Goal: Task Accomplishment & Management: Manage account settings

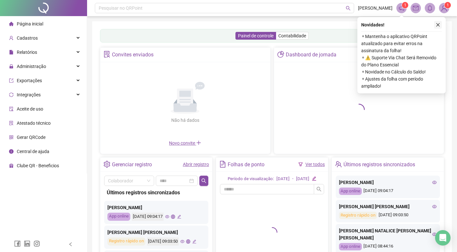
click at [437, 23] on icon "close" at bounding box center [437, 25] width 5 height 5
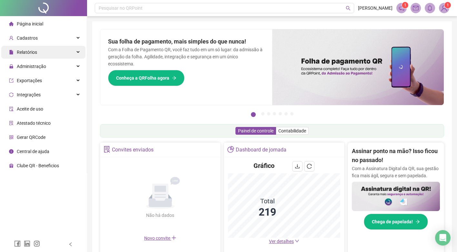
click at [32, 53] on span "Relatórios" at bounding box center [27, 52] width 20 height 5
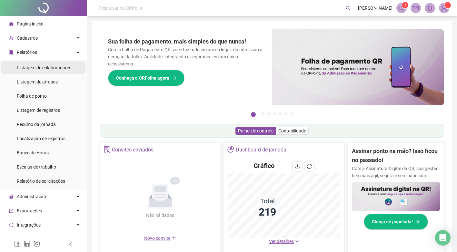
click at [35, 69] on span "Listagem de colaboradores" at bounding box center [44, 67] width 54 height 5
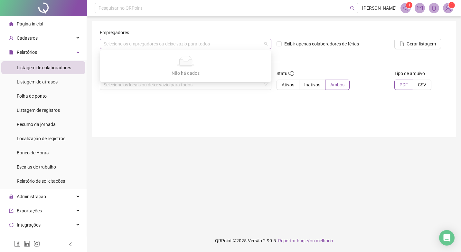
click at [138, 47] on div "Selecione os empregadores ou deixe vazio para todos" at bounding box center [186, 44] width 172 height 10
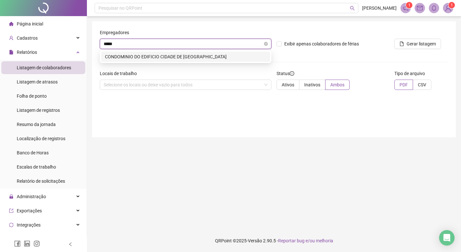
type input "******"
click at [131, 57] on div "CONDOMINIO DO EDIFICIO CIDADE DE [GEOGRAPHIC_DATA]" at bounding box center [185, 56] width 161 height 7
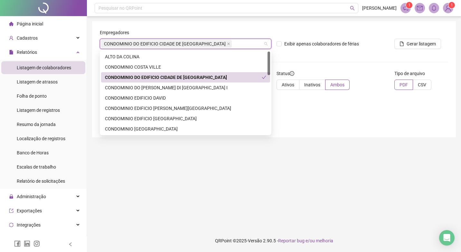
click at [132, 74] on div "CONDOMINIO DO EDIFICIO CIDADE DE [GEOGRAPHIC_DATA]" at bounding box center [183, 77] width 157 height 7
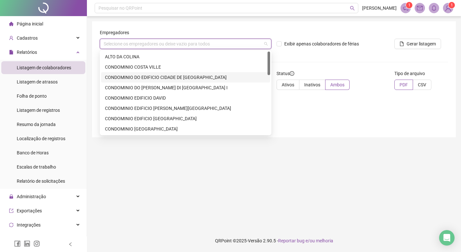
click at [186, 78] on div "CONDOMINIO DO EDIFICIO CIDADE DE [GEOGRAPHIC_DATA]" at bounding box center [185, 77] width 161 height 7
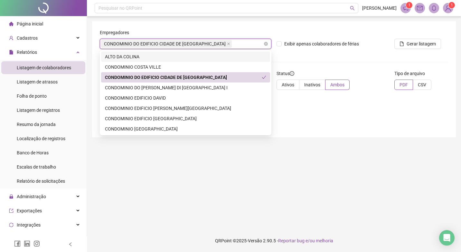
click at [225, 39] on div "CONDOMINIO DO EDIFICIO CIDADE DE [GEOGRAPHIC_DATA]" at bounding box center [186, 44] width 172 height 10
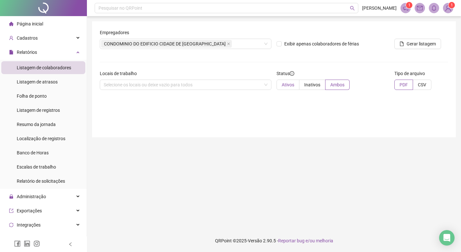
click at [290, 85] on span "Ativos" at bounding box center [288, 84] width 13 height 5
click at [285, 87] on span "Ativos" at bounding box center [288, 84] width 13 height 5
click at [424, 43] on span "Gerar listagem" at bounding box center [421, 43] width 29 height 7
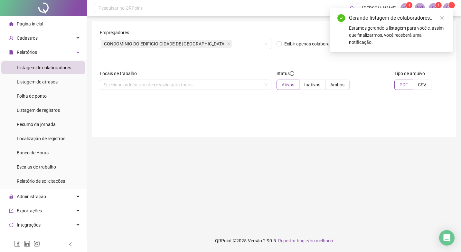
click at [381, 20] on div "Gerando listagem de colaboradores..." at bounding box center [397, 18] width 97 height 8
click at [371, 34] on div "Estamos gerando a listagem para você e, assim que finalizarmos, você receberá u…" at bounding box center [397, 34] width 97 height 21
click at [372, 31] on div "Estamos gerando a listagem para você e, assim que finalizarmos, você receberá u…" at bounding box center [397, 34] width 97 height 21
click at [444, 15] on link "Close" at bounding box center [442, 17] width 7 height 7
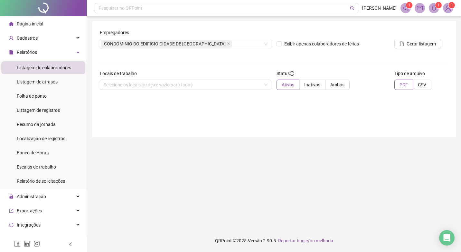
click at [424, 6] on span at bounding box center [420, 8] width 10 height 10
click at [431, 8] on icon "bell" at bounding box center [434, 8] width 6 height 6
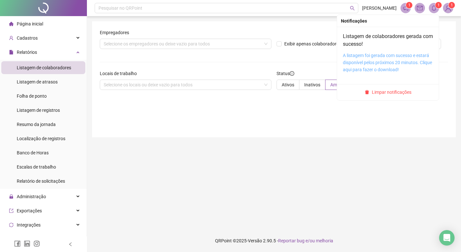
click at [362, 65] on link "A listagem foi gerada com sucesso e estará disponível pelos próximos 20 minutos…" at bounding box center [387, 62] width 89 height 19
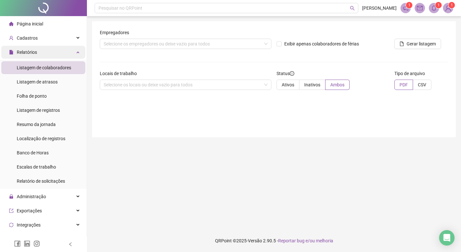
click at [44, 53] on div "Relatórios" at bounding box center [43, 52] width 84 height 13
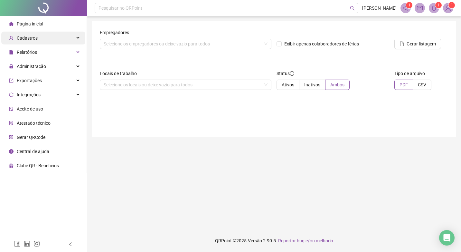
click at [35, 36] on span "Cadastros" at bounding box center [27, 37] width 21 height 5
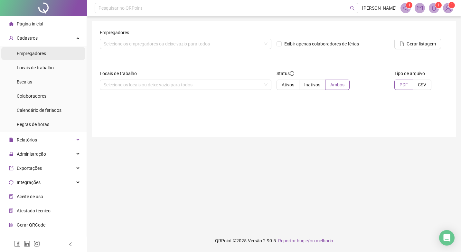
click at [35, 54] on span "Empregadores" at bounding box center [31, 53] width 29 height 5
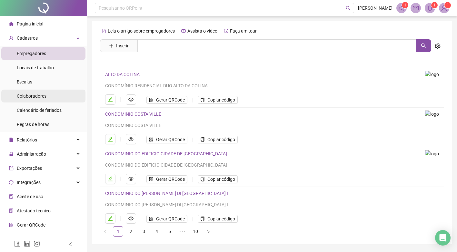
click at [34, 99] on div "Colaboradores" at bounding box center [32, 96] width 30 height 13
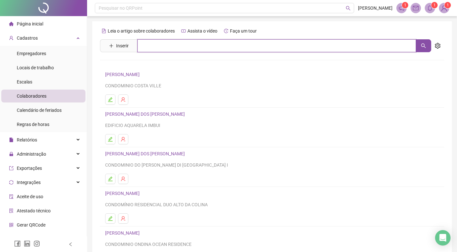
click at [166, 48] on input "text" at bounding box center [276, 45] width 278 height 13
click at [421, 46] on icon "search" at bounding box center [423, 45] width 5 height 5
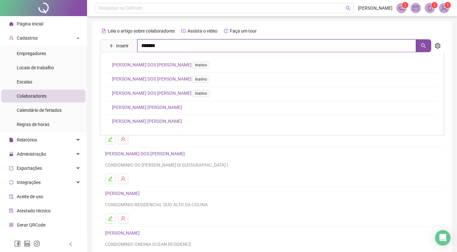
type input "******"
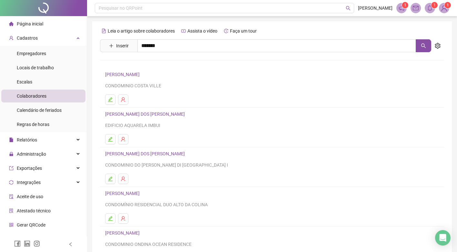
click at [143, 119] on link "[PERSON_NAME] [PERSON_NAME]" at bounding box center [147, 121] width 70 height 5
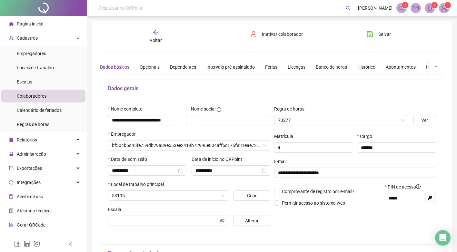
type input "**********"
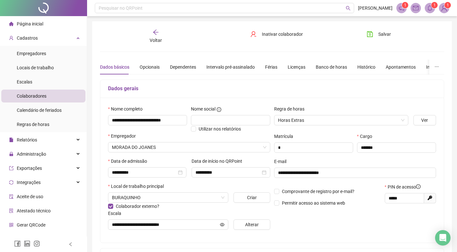
click at [149, 34] on div "Voltar" at bounding box center [155, 36] width 53 height 15
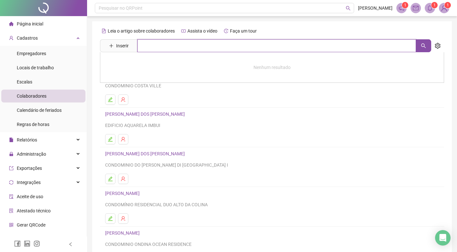
click at [170, 46] on input "text" at bounding box center [276, 45] width 278 height 13
click at [425, 44] on icon "search" at bounding box center [422, 45] width 5 height 5
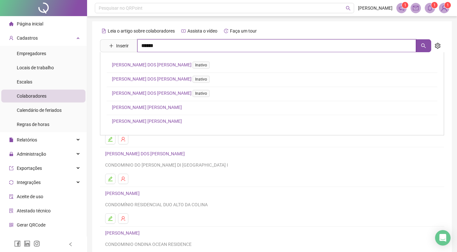
type input "******"
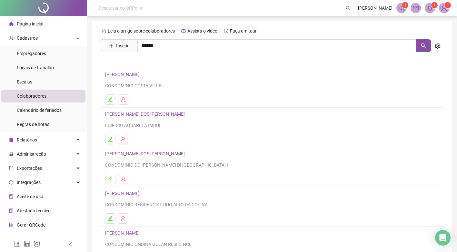
click at [115, 107] on link "[PERSON_NAME] [PERSON_NAME]" at bounding box center [147, 107] width 70 height 5
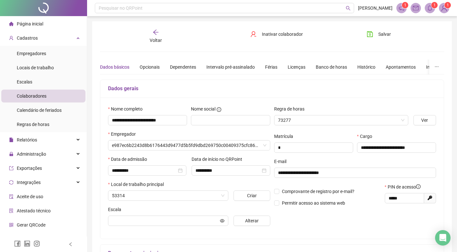
type input "**********"
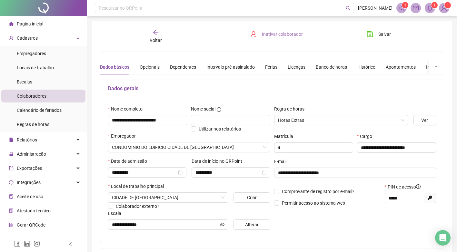
click at [282, 34] on span "Inativar colaborador" at bounding box center [282, 34] width 41 height 7
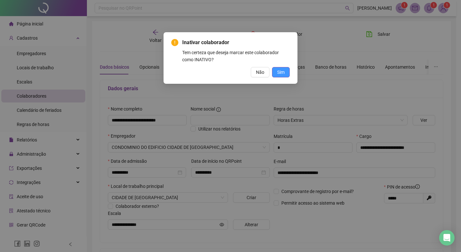
click at [285, 72] on button "Sim" at bounding box center [281, 72] width 18 height 10
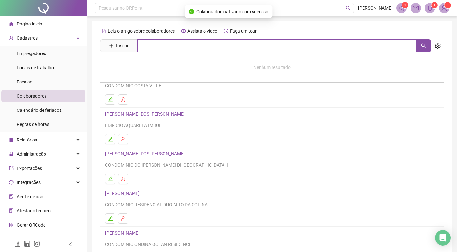
click at [176, 45] on input "text" at bounding box center [276, 45] width 278 height 13
type input "*******"
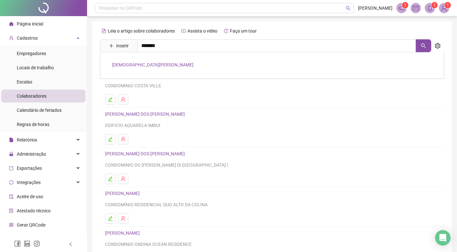
click at [144, 66] on link "[DEMOGRAPHIC_DATA][PERSON_NAME]" at bounding box center [153, 64] width 82 height 5
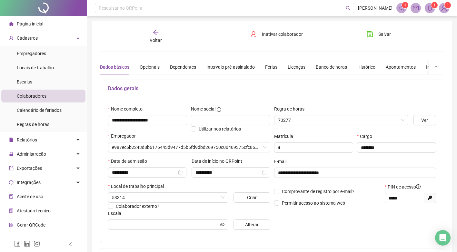
type input "**********"
click at [280, 34] on span "Inativar colaborador" at bounding box center [282, 34] width 41 height 7
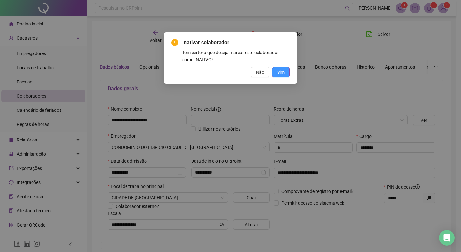
click at [281, 72] on span "Sim" at bounding box center [280, 72] width 7 height 7
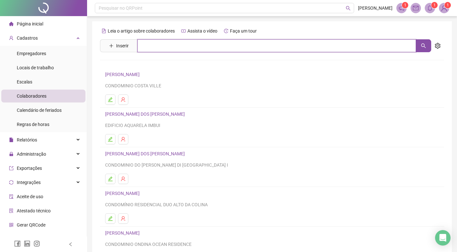
click at [203, 43] on input "text" at bounding box center [276, 45] width 278 height 13
type input "******"
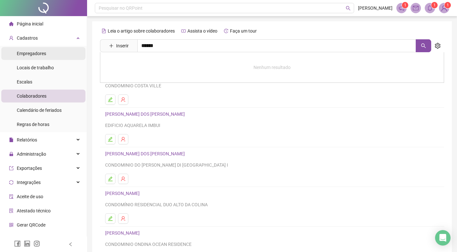
click at [28, 54] on span "Empregadores" at bounding box center [31, 53] width 29 height 5
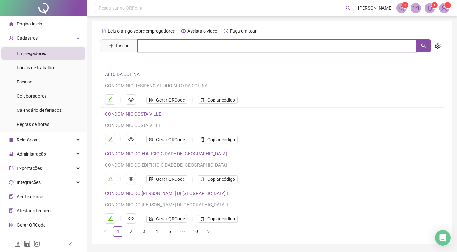
click at [169, 46] on input "text" at bounding box center [276, 45] width 278 height 13
type input "******"
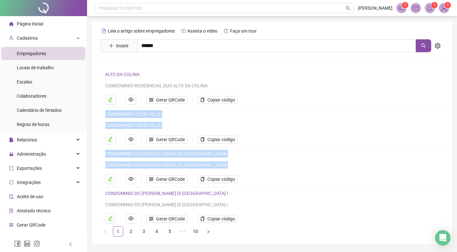
drag, startPoint x: 455, startPoint y: 108, endPoint x: 459, endPoint y: 172, distance: 63.9
click at [457, 172] on html "Página inicial Cadastros Empregadores Locais de trabalho Escalas Colaboradores …" at bounding box center [228, 126] width 457 height 252
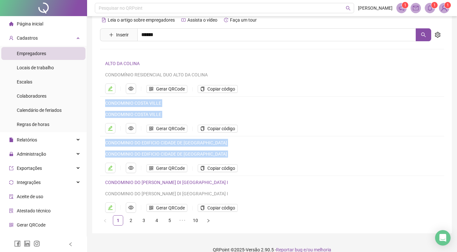
scroll to position [13, 0]
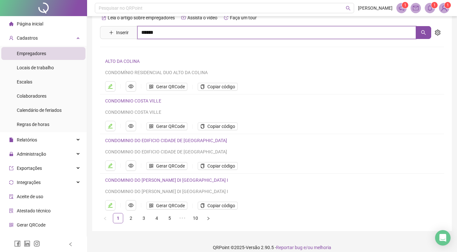
drag, startPoint x: 159, startPoint y: 34, endPoint x: 155, endPoint y: 36, distance: 4.6
click at [159, 34] on input "******" at bounding box center [276, 32] width 278 height 13
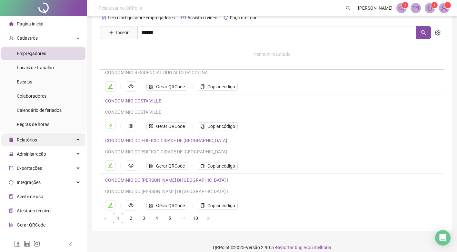
click at [37, 144] on div "Relatórios" at bounding box center [43, 139] width 84 height 13
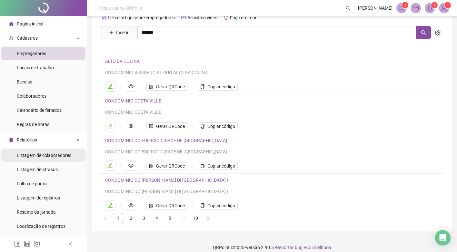
click at [37, 155] on span "Listagem de colaboradores" at bounding box center [44, 155] width 54 height 5
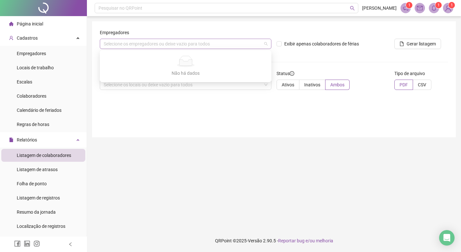
click at [147, 43] on div "Selecione os empregadores ou deixe vazio para todos" at bounding box center [186, 44] width 172 height 10
type input "******"
click at [151, 46] on div "[PERSON_NAME]" at bounding box center [186, 44] width 172 height 10
click at [183, 34] on div "Empregadores" at bounding box center [186, 34] width 172 height 10
click at [170, 44] on div "Selecione os empregadores ou deixe vazio para todos" at bounding box center [186, 44] width 172 height 10
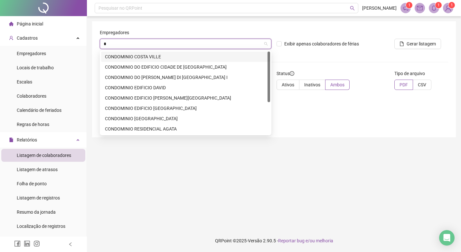
type input "**"
drag, startPoint x: 270, startPoint y: 79, endPoint x: 242, endPoint y: 49, distance: 40.8
click at [277, 50] on body "Página inicial Cadastros Empregadores Locais de trabalho Escalas Colaboradores …" at bounding box center [230, 126] width 461 height 252
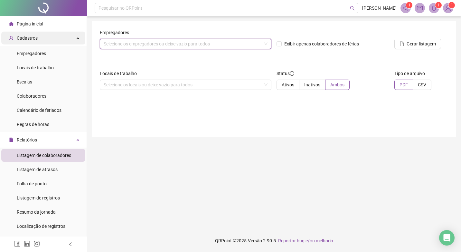
drag, startPoint x: 155, startPoint y: 43, endPoint x: 58, endPoint y: 43, distance: 97.6
click at [58, 43] on div "Página inicial Cadastros Empregadores Locais de trabalho Escalas Colaboradores …" at bounding box center [230, 126] width 461 height 252
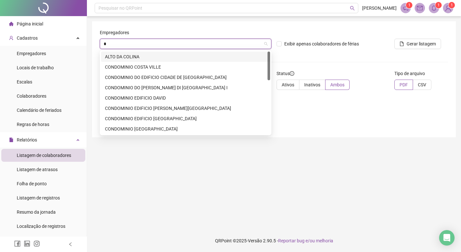
type input "**"
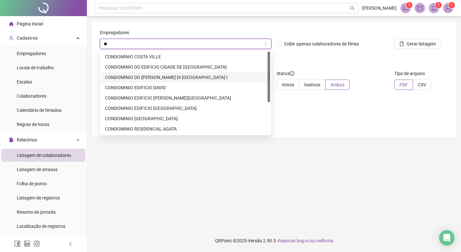
drag, startPoint x: 269, startPoint y: 78, endPoint x: 268, endPoint y: 49, distance: 29.0
click at [274, 49] on body "Página inicial Cadastros Empregadores Locais de trabalho Escalas Colaboradores …" at bounding box center [230, 126] width 461 height 252
click at [259, 43] on div "on" at bounding box center [186, 44] width 172 height 10
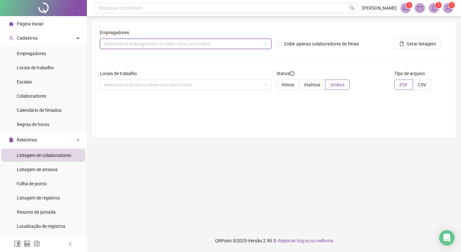
click at [269, 44] on div "Selecione os empregadores ou deixe vazio para todos" at bounding box center [186, 44] width 172 height 10
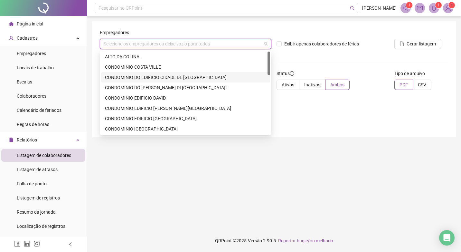
drag, startPoint x: 266, startPoint y: 62, endPoint x: 270, endPoint y: 68, distance: 7.9
click at [267, 78] on div "ALTO [PERSON_NAME] CONDOMINIO COSTA VILLE CONDOMINIO DO EDIFICIO CIDADE DE [GEO…" at bounding box center [185, 103] width 169 height 103
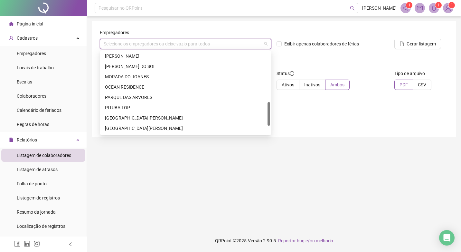
scroll to position [177, 0]
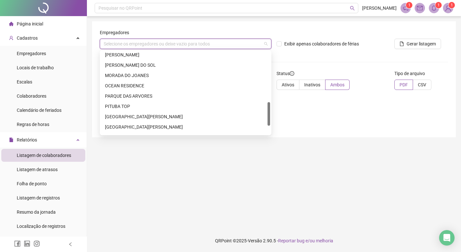
drag, startPoint x: 269, startPoint y: 61, endPoint x: 266, endPoint y: 109, distance: 47.8
click at [266, 109] on div "[PERSON_NAME] DO [PERSON_NAME] DO [PERSON_NAME] OCEAN RESIDENCE [GEOGRAPHIC_DAT…" at bounding box center [185, 93] width 169 height 82
click at [124, 83] on div "OCEAN RESIDENCE" at bounding box center [185, 85] width 161 height 7
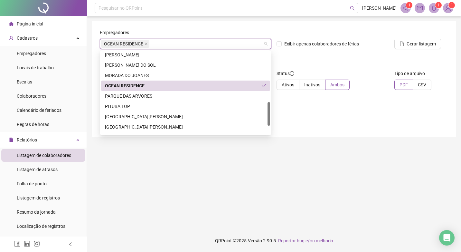
click at [124, 83] on div "OCEAN RESIDENCE" at bounding box center [183, 85] width 157 height 7
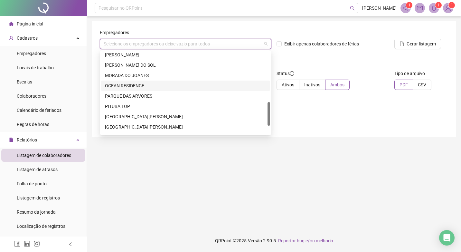
click at [124, 83] on div "OCEAN RESIDENCE" at bounding box center [185, 85] width 161 height 7
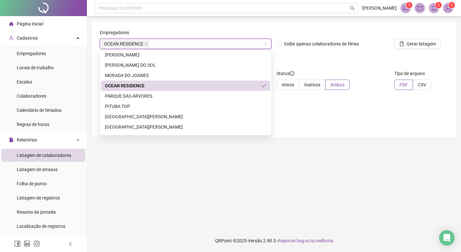
click at [129, 83] on div "OCEAN RESIDENCE" at bounding box center [183, 85] width 157 height 7
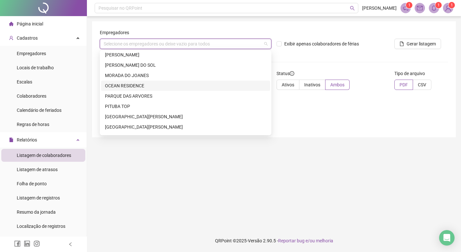
click at [129, 83] on div "OCEAN RESIDENCE" at bounding box center [185, 85] width 161 height 7
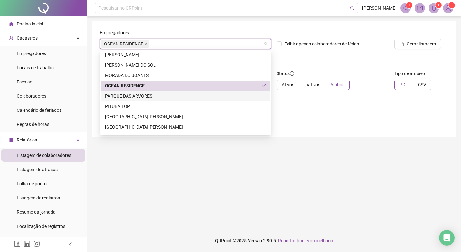
click at [317, 136] on div "Empregadores OCEAN RESIDENCE Exibir apenas colaboradores de férias Gerar listag…" at bounding box center [274, 79] width 364 height 116
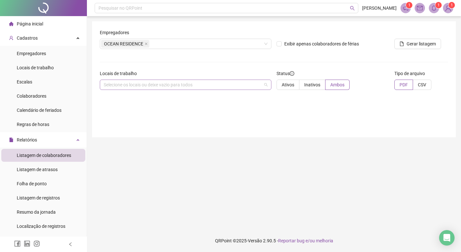
click at [146, 84] on div "Selecione os locais ou deixe vazio para todos" at bounding box center [186, 85] width 172 height 10
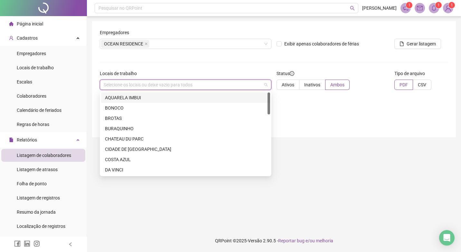
click at [146, 84] on div "Selecione os locais ou deixe vazio para todos" at bounding box center [186, 85] width 172 height 10
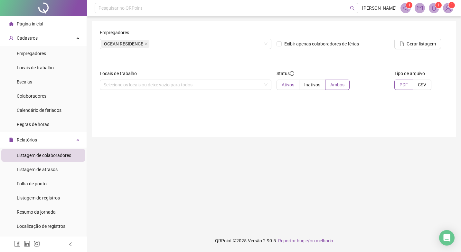
click at [289, 85] on span "Ativos" at bounding box center [288, 84] width 13 height 5
click at [409, 44] on span "Gerar listagem" at bounding box center [421, 43] width 29 height 7
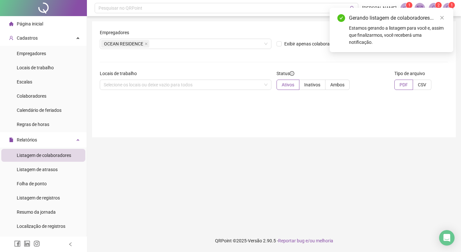
click at [406, 33] on div "Estamos gerando a listagem para você e, assim que finalizarmos, você receberá u…" at bounding box center [397, 34] width 97 height 21
click at [442, 15] on link "Close" at bounding box center [442, 17] width 7 height 7
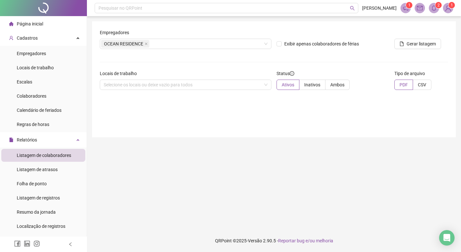
click at [437, 8] on icon "bell" at bounding box center [434, 8] width 6 height 6
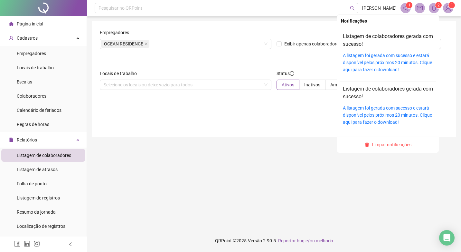
click at [383, 59] on div "A listagem foi gerada com sucesso e estará disponível pelos próximos 20 minutos…" at bounding box center [388, 62] width 90 height 21
click at [363, 64] on link "A listagem foi gerada com sucesso e estará disponível pelos próximos 20 minutos…" at bounding box center [387, 62] width 89 height 19
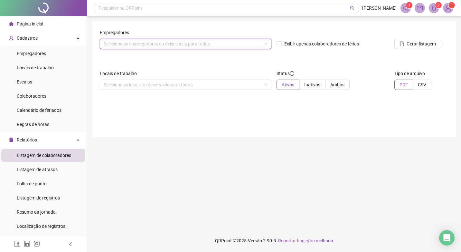
click at [195, 45] on div "Selecione os empregadores ou deixe vazio para todos" at bounding box center [186, 44] width 172 height 10
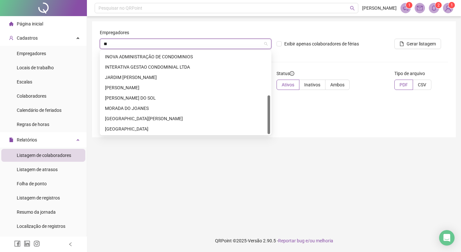
scroll to position [0, 0]
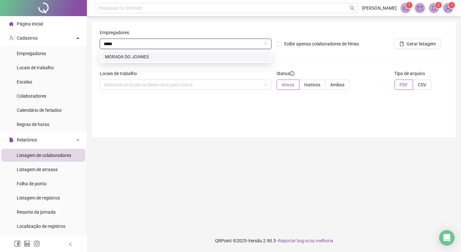
type input "******"
click at [236, 54] on div "MORADA DO JOANES" at bounding box center [185, 56] width 161 height 7
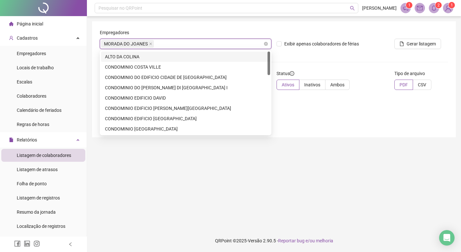
click at [237, 43] on div "MORADA DO JOANES" at bounding box center [186, 44] width 172 height 10
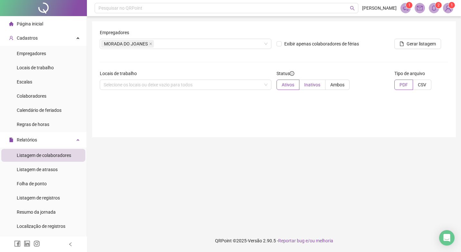
click at [305, 85] on span "Inativos" at bounding box center [312, 84] width 16 height 5
click at [418, 46] on span "Gerar listagem" at bounding box center [421, 43] width 29 height 7
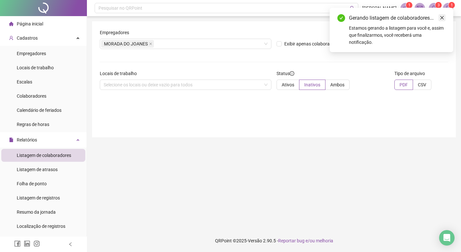
click at [445, 18] on link "Close" at bounding box center [442, 17] width 7 height 7
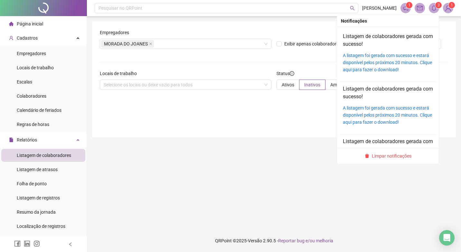
click at [439, 6] on span "3" at bounding box center [439, 5] width 2 height 5
click at [383, 65] on link "A listagem foi gerada com sucesso e estará disponível pelos próximos 20 minutos…" at bounding box center [387, 62] width 89 height 19
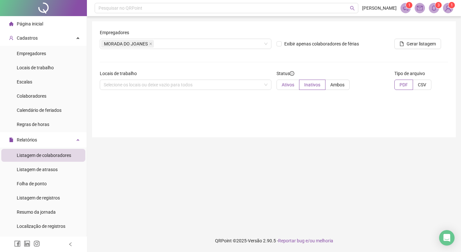
click at [286, 89] on label "Ativos" at bounding box center [288, 85] width 23 height 10
click at [403, 44] on icon "file" at bounding box center [402, 44] width 5 height 5
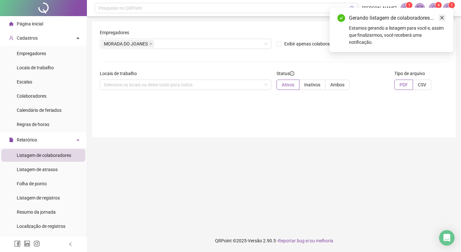
click at [445, 16] on link "Close" at bounding box center [442, 17] width 7 height 7
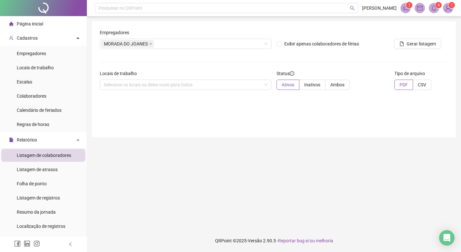
click at [436, 9] on icon "bell" at bounding box center [434, 8] width 6 height 6
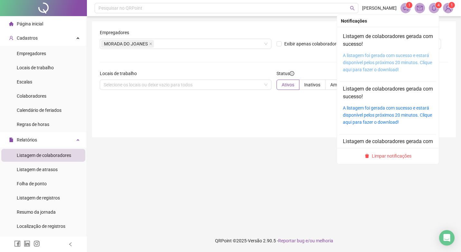
click at [369, 57] on link "A listagem foi gerada com sucesso e estará disponível pelos próximos 20 minutos…" at bounding box center [387, 62] width 89 height 19
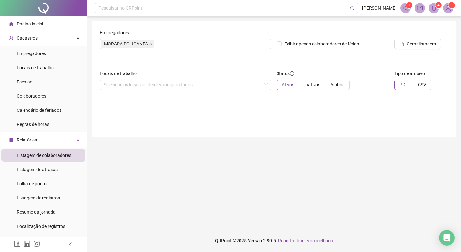
click at [138, 90] on div "Locais de trabalho Selecione os locais ou deixe vazio para todos" at bounding box center [185, 82] width 177 height 25
click at [145, 87] on div "Selecione os locais ou deixe vazio para todos" at bounding box center [186, 85] width 172 height 10
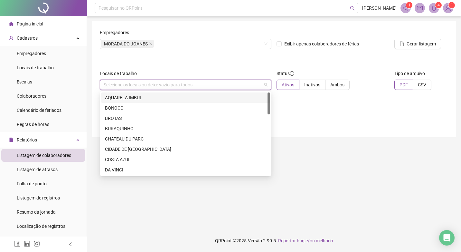
paste input "**********"
type input "**********"
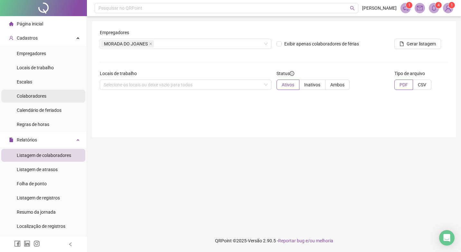
click at [30, 96] on span "Colaboradores" at bounding box center [32, 95] width 30 height 5
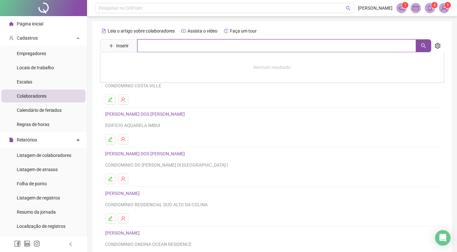
click at [184, 44] on input "text" at bounding box center [276, 45] width 278 height 13
paste input "**********"
click at [426, 42] on button "button" at bounding box center [422, 45] width 15 height 13
type input "**********"
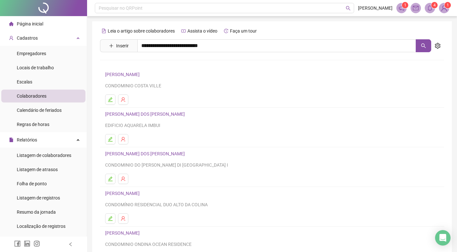
click at [163, 63] on link "[PERSON_NAME] [PERSON_NAME]" at bounding box center [147, 64] width 70 height 5
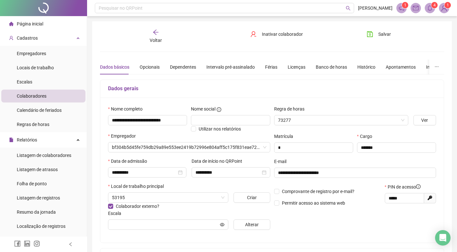
type input "**********"
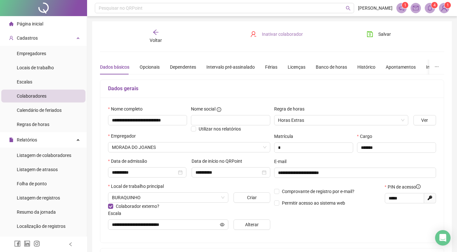
click at [277, 35] on span "Inativar colaborador" at bounding box center [282, 34] width 41 height 7
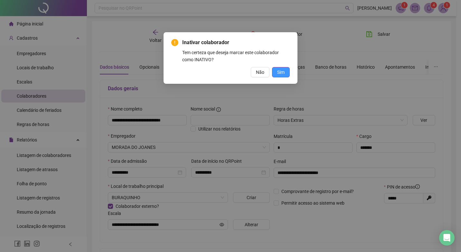
click at [278, 72] on span "Sim" at bounding box center [280, 72] width 7 height 7
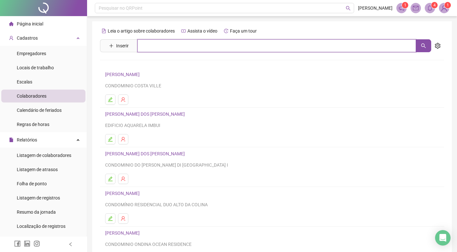
click at [159, 47] on input "text" at bounding box center [276, 45] width 278 height 13
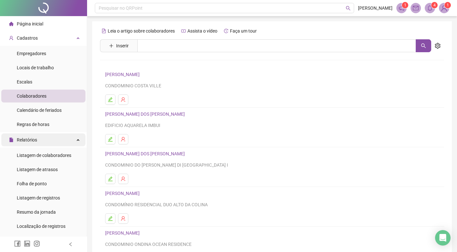
click at [38, 138] on div "Relatórios" at bounding box center [43, 139] width 84 height 13
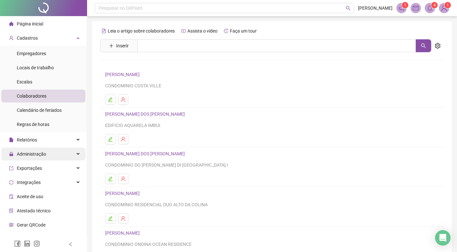
click at [37, 154] on span "Administração" at bounding box center [31, 153] width 29 height 5
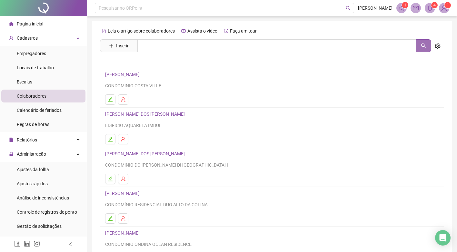
click at [419, 44] on button "button" at bounding box center [422, 45] width 15 height 13
click at [199, 35] on div "Assista o vídeo" at bounding box center [198, 31] width 39 height 10
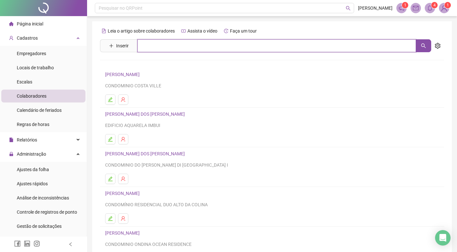
click at [162, 43] on input "text" at bounding box center [276, 45] width 278 height 13
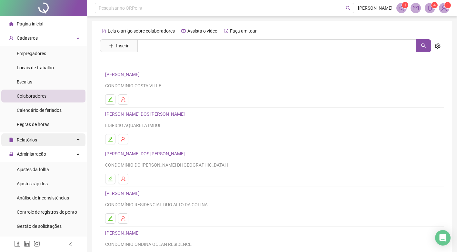
click at [26, 140] on span "Relatórios" at bounding box center [27, 139] width 20 height 5
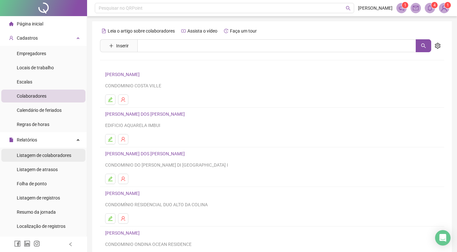
click at [48, 157] on span "Listagem de colaboradores" at bounding box center [44, 155] width 54 height 5
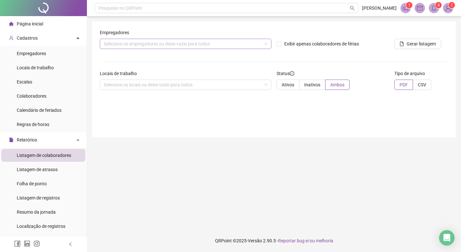
click at [187, 46] on div "Selecione os empregadores ou deixe vazio para todos" at bounding box center [186, 44] width 172 height 10
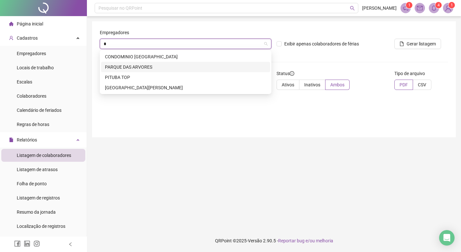
type input "*"
